Goal: Transaction & Acquisition: Purchase product/service

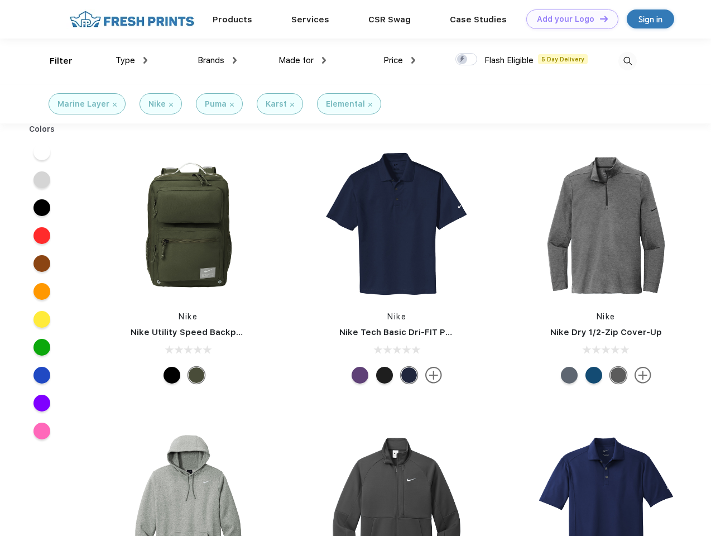
scroll to position [1, 0]
click at [568, 19] on link "Add your Logo Design Tool" at bounding box center [572, 19] width 92 height 20
click at [0, 0] on div "Design Tool" at bounding box center [0, 0] width 0 height 0
click at [599, 18] on link "Add your Logo Design Tool" at bounding box center [572, 19] width 92 height 20
click at [54, 61] on div "Filter" at bounding box center [61, 61] width 23 height 13
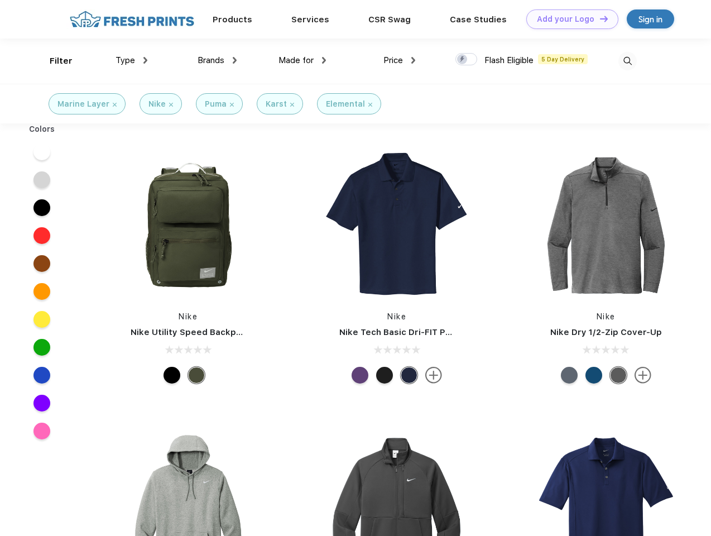
click at [132, 60] on span "Type" at bounding box center [126, 60] width 20 height 10
click at [217, 60] on span "Brands" at bounding box center [211, 60] width 27 height 10
click at [303, 60] on span "Made for" at bounding box center [296, 60] width 35 height 10
click at [400, 60] on span "Price" at bounding box center [393, 60] width 20 height 10
click at [467, 60] on div at bounding box center [466, 59] width 22 height 12
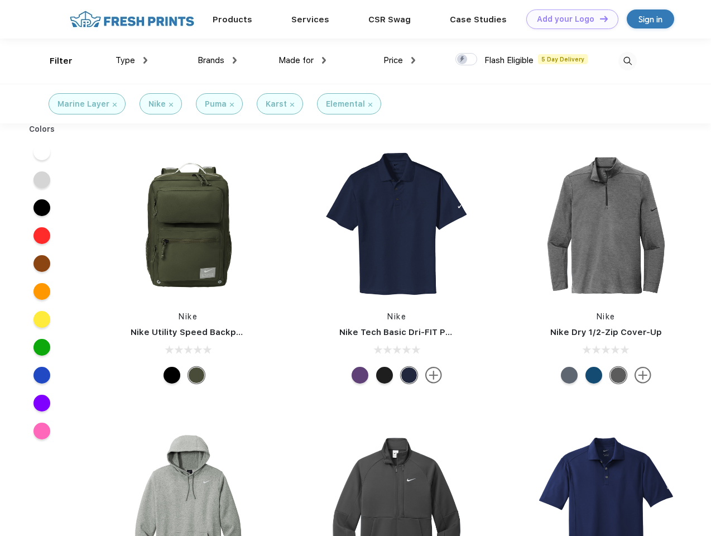
click at [463, 60] on input "checkbox" at bounding box center [458, 55] width 7 height 7
click at [627, 61] on img at bounding box center [627, 61] width 18 height 18
